Goal: Information Seeking & Learning: Learn about a topic

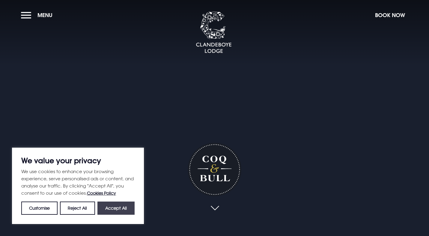
click at [127, 207] on button "Accept All" at bounding box center [115, 208] width 37 height 13
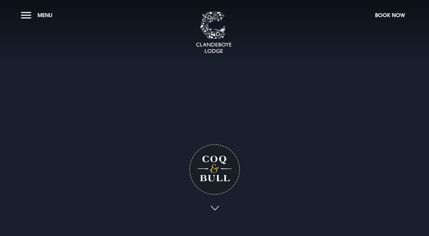
checkbox input "true"
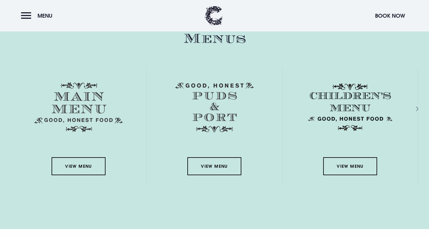
scroll to position [872, 0]
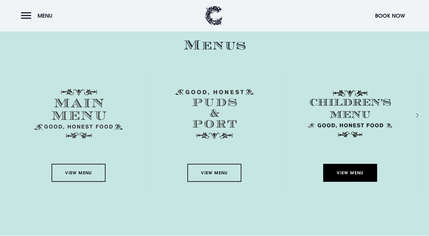
click at [357, 172] on link "View Menu" at bounding box center [350, 173] width 54 height 18
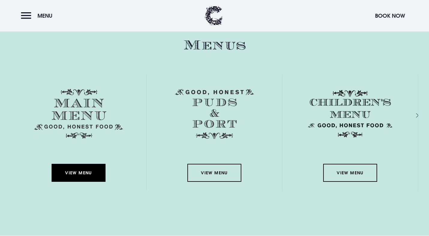
click at [85, 172] on link "View Menu" at bounding box center [79, 173] width 54 height 18
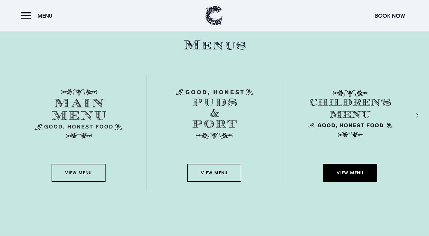
click at [340, 170] on link "View Menu" at bounding box center [350, 173] width 54 height 18
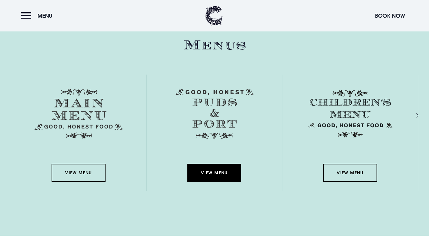
click at [213, 172] on link "View Menu" at bounding box center [214, 173] width 54 height 18
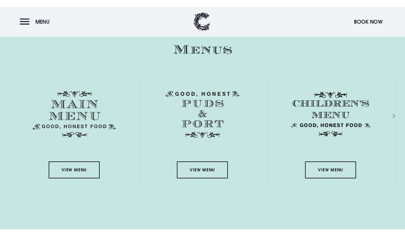
scroll to position [862, 0]
